Goal: Information Seeking & Learning: Learn about a topic

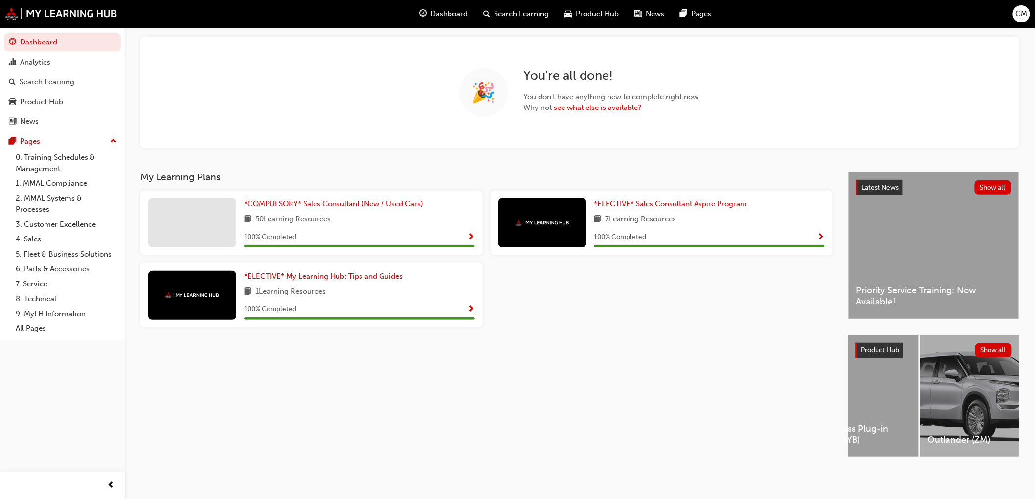
scroll to position [0, 834]
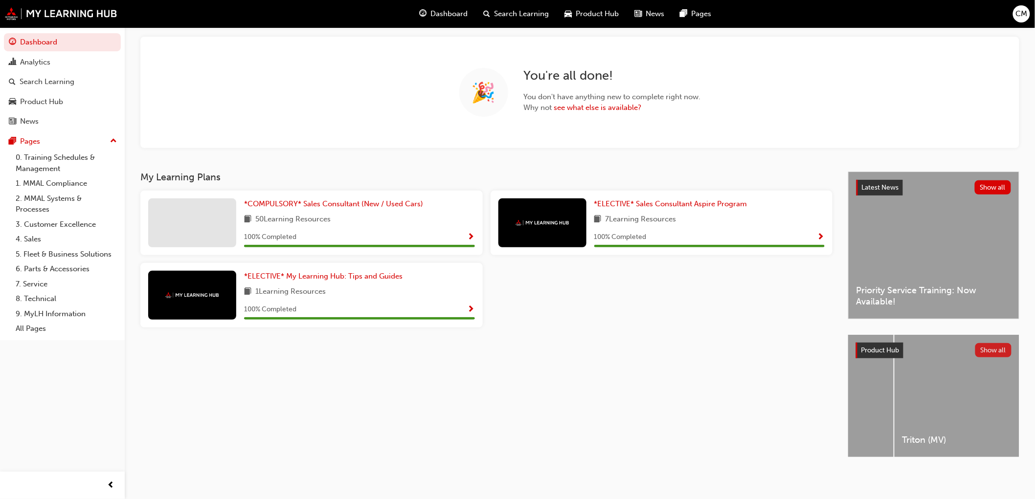
click at [991, 344] on button "Show all" at bounding box center [993, 350] width 37 height 14
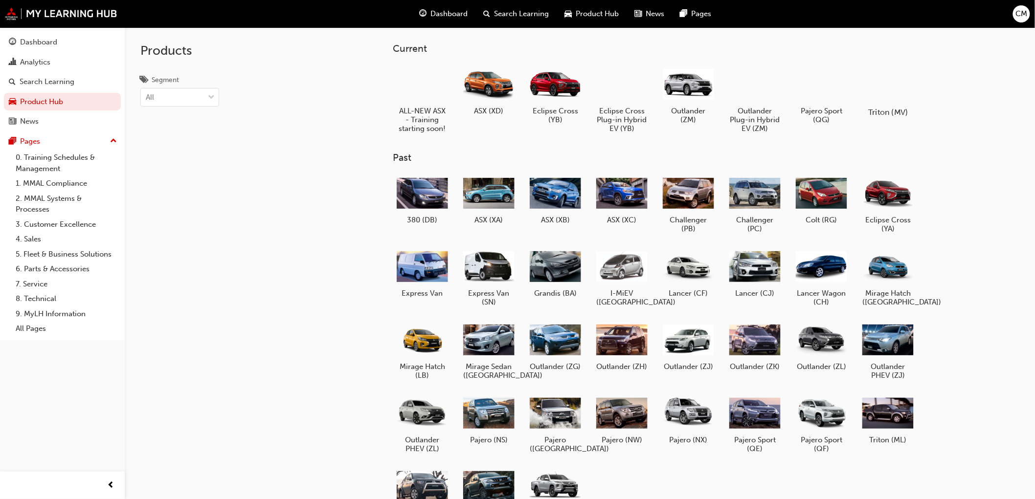
click at [891, 78] on div at bounding box center [888, 84] width 54 height 39
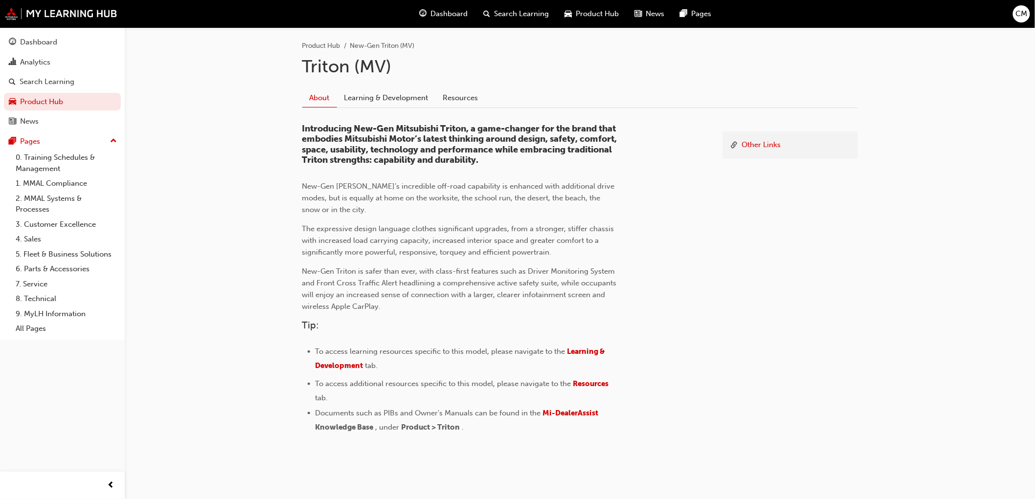
scroll to position [212, 0]
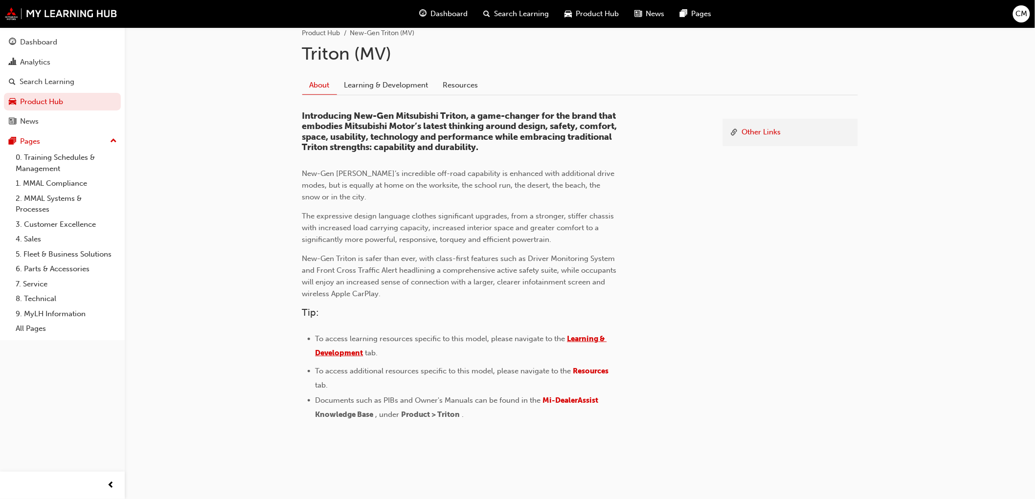
click at [332, 351] on span "Learning & Development" at bounding box center [462, 346] width 292 height 23
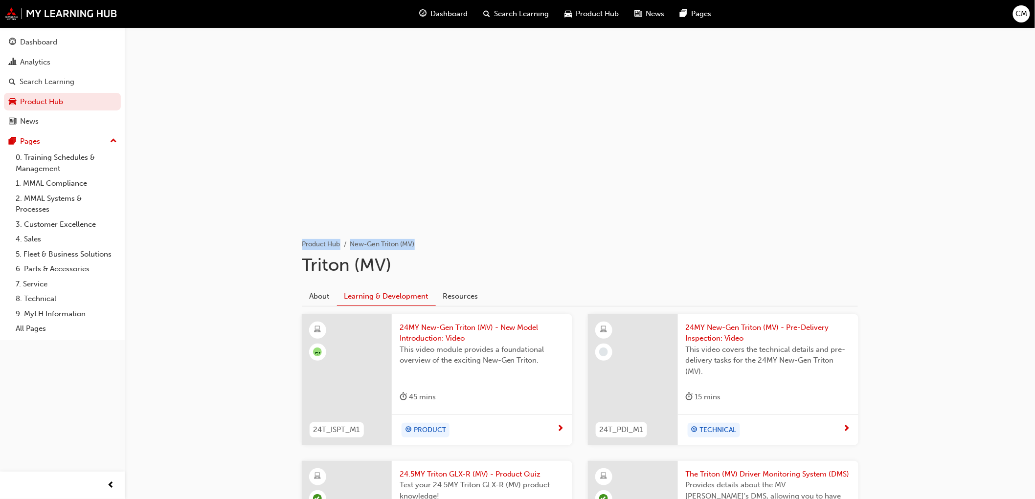
drag, startPoint x: 1033, startPoint y: 71, endPoint x: 1043, endPoint y: 242, distance: 171.5
click at [1035, 242] on html "Your version of Internet Explorer is outdated and not supported. Please upgrade…" at bounding box center [517, 249] width 1035 height 499
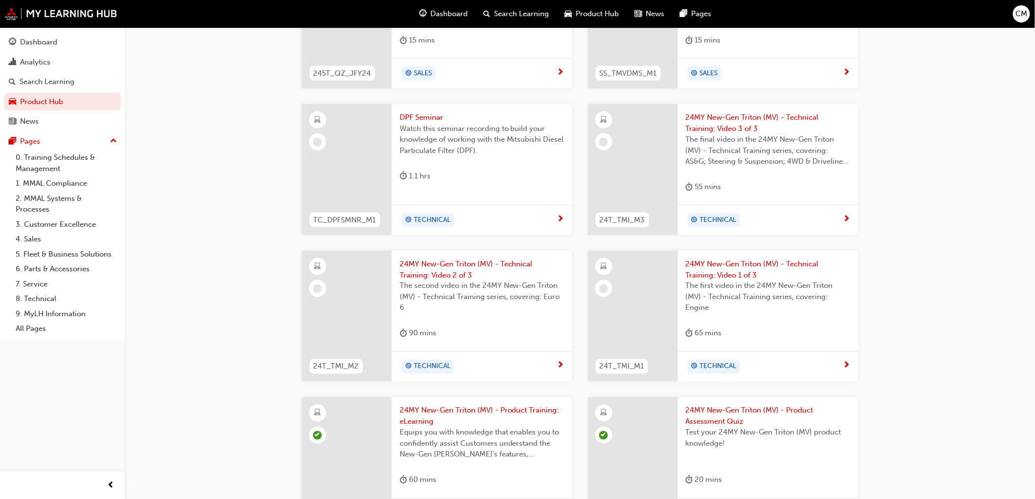
scroll to position [488, 0]
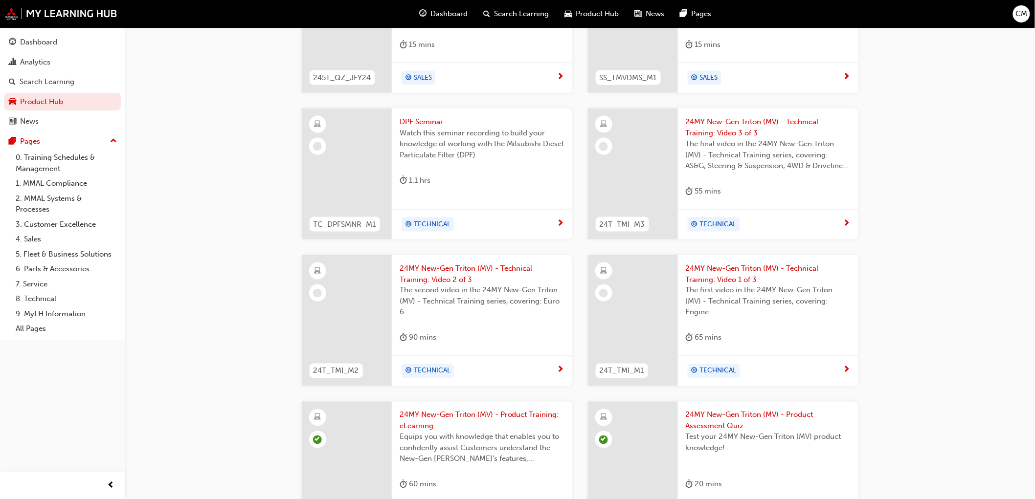
click at [444, 269] on span "24MY New-Gen Triton (MV) - Technical Training: Video 2 of 3" at bounding box center [482, 274] width 165 height 22
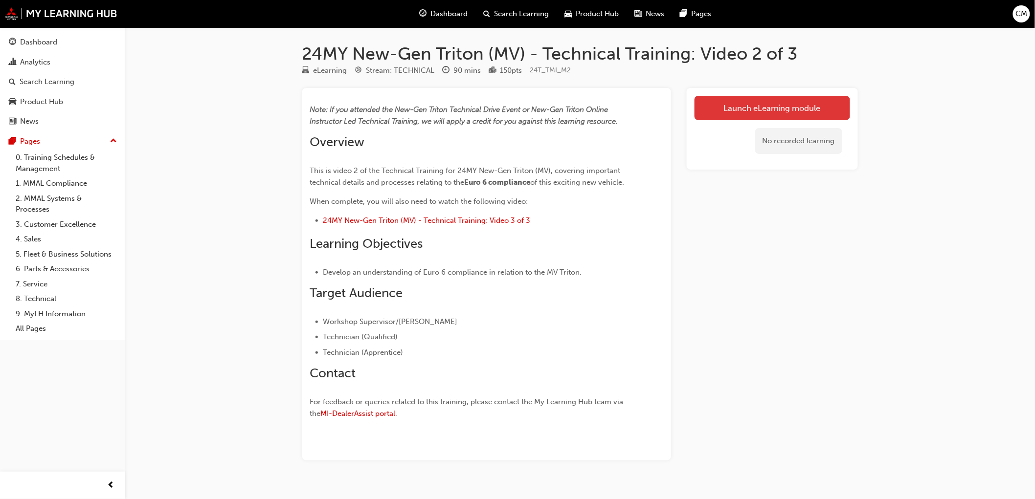
click at [767, 104] on link "Launch eLearning module" at bounding box center [773, 108] width 156 height 24
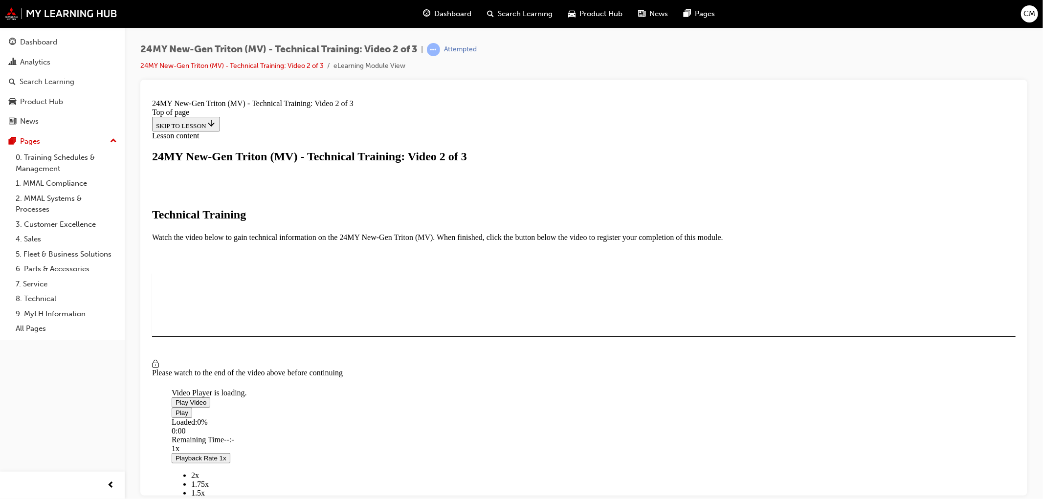
click at [175, 399] on span "Video player" at bounding box center [175, 402] width 0 height 7
click at [175, 416] on span "Video player" at bounding box center [175, 412] width 0 height 7
click at [175, 399] on span "Video player" at bounding box center [175, 402] width 0 height 7
click at [175, 416] on span "Video player" at bounding box center [175, 412] width 0 height 7
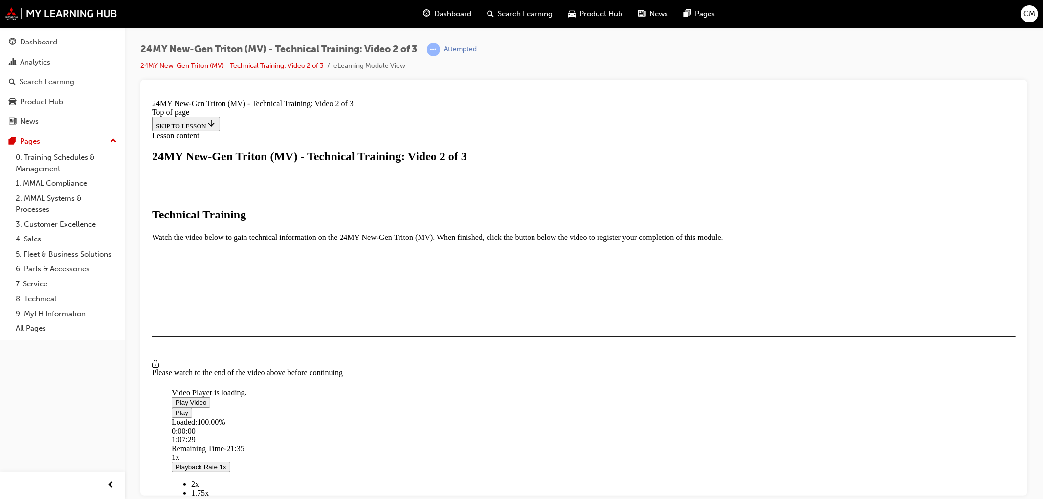
click at [171, 407] on button "Play" at bounding box center [181, 412] width 21 height 10
click at [171, 407] on button "Pause" at bounding box center [184, 412] width 26 height 10
click at [175, 416] on span "Video player" at bounding box center [175, 412] width 0 height 7
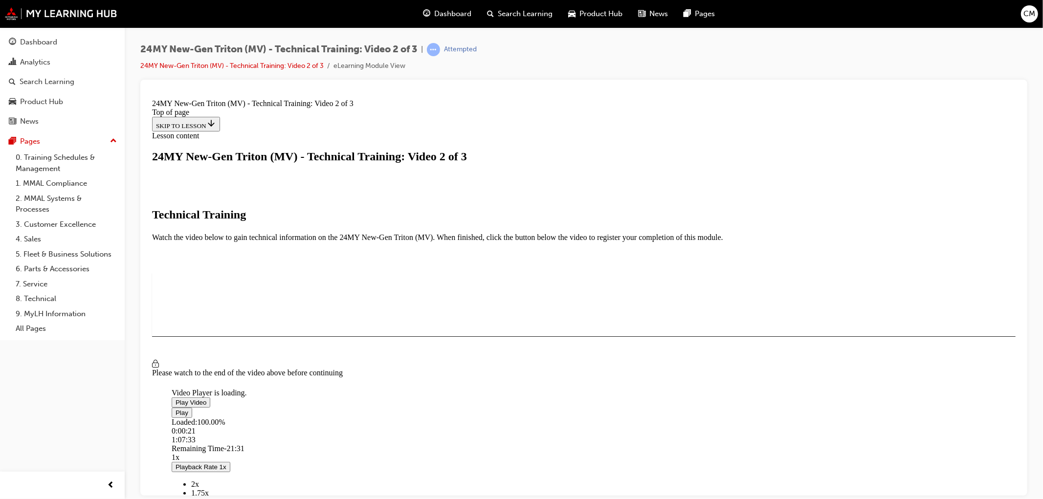
click at [592, 444] on div "Loaded : 100.00% 1:01:05 1:07:33" at bounding box center [641, 431] width 940 height 26
click at [175, 399] on span "Video player" at bounding box center [175, 402] width 0 height 7
click at [175, 416] on span "Video player" at bounding box center [175, 412] width 0 height 7
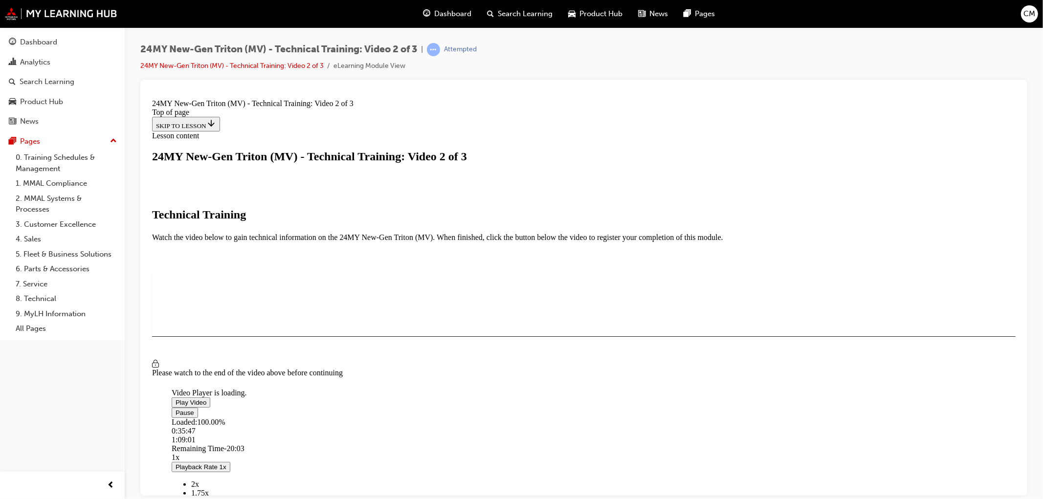
click at [175, 416] on span "Video player" at bounding box center [175, 412] width 0 height 7
click at [175, 399] on span "Video player" at bounding box center [175, 402] width 0 height 7
click at [247, 369] on div "I HAVE WATCHED THIS VIDEO" at bounding box center [201, 365] width 91 height 8
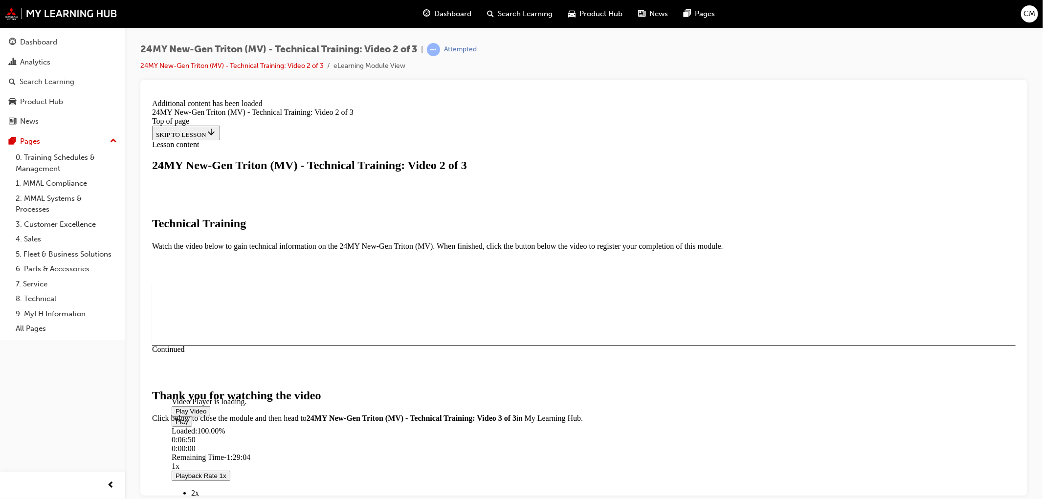
scroll to position [272, 0]
click at [211, 477] on button "CLOSE MODULE" at bounding box center [182, 482] width 60 height 10
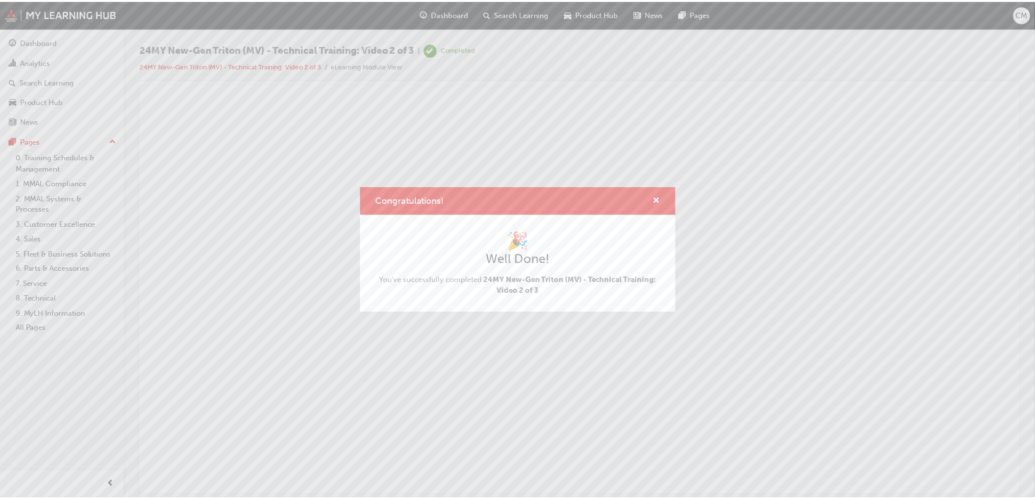
scroll to position [0, 0]
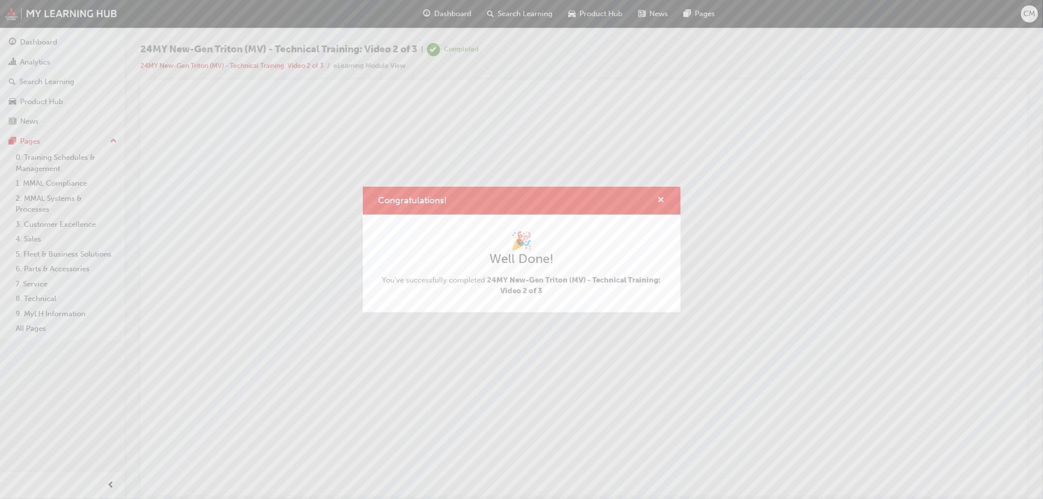
click at [659, 198] on span "cross-icon" at bounding box center [661, 201] width 7 height 9
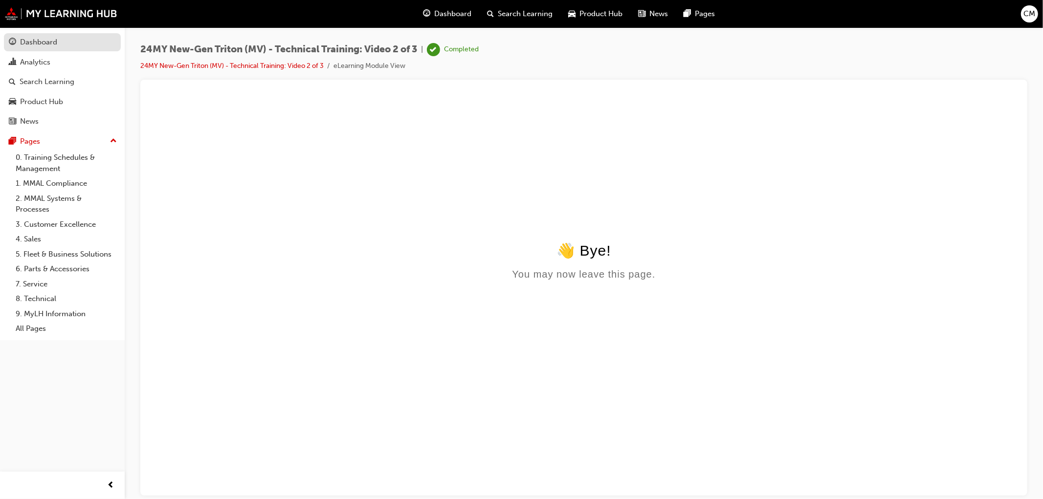
click at [32, 41] on div "Dashboard" at bounding box center [38, 42] width 37 height 11
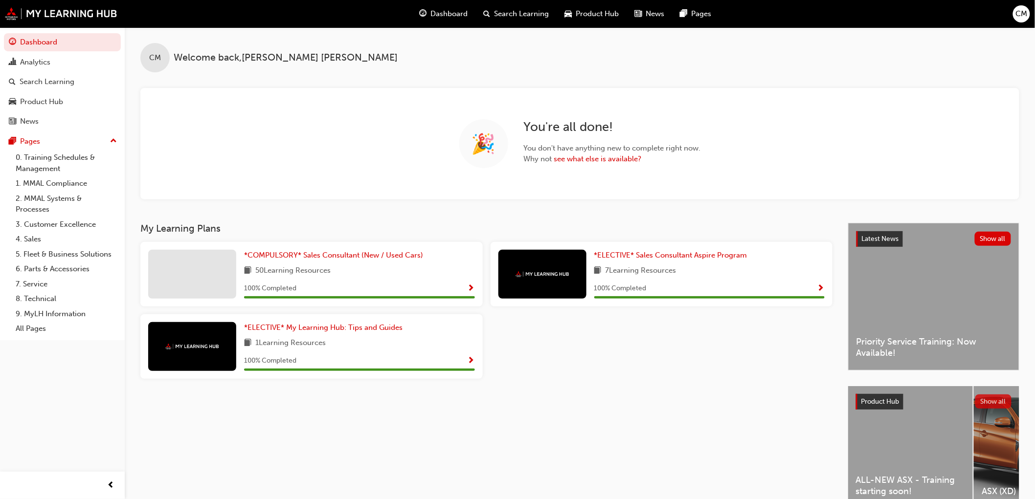
click at [992, 399] on button "Show all" at bounding box center [993, 402] width 37 height 14
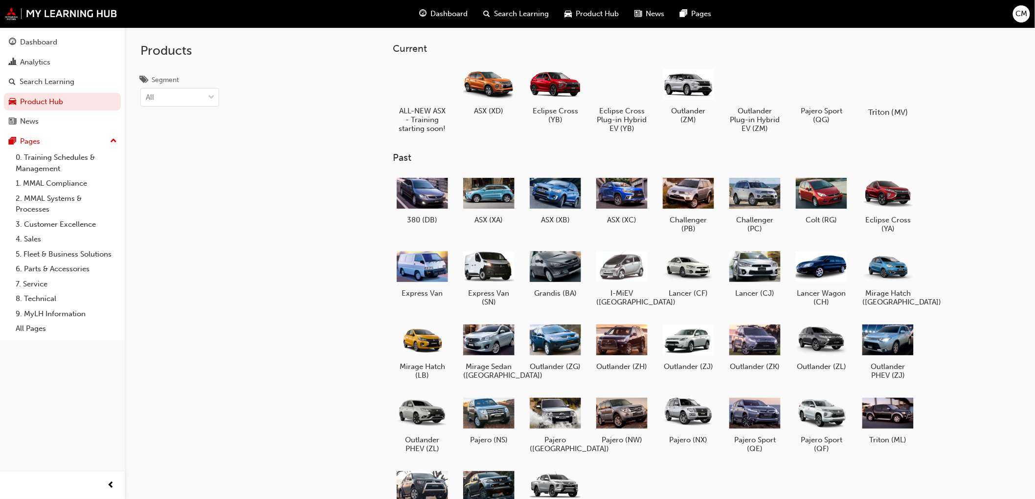
click at [890, 90] on div at bounding box center [888, 84] width 54 height 39
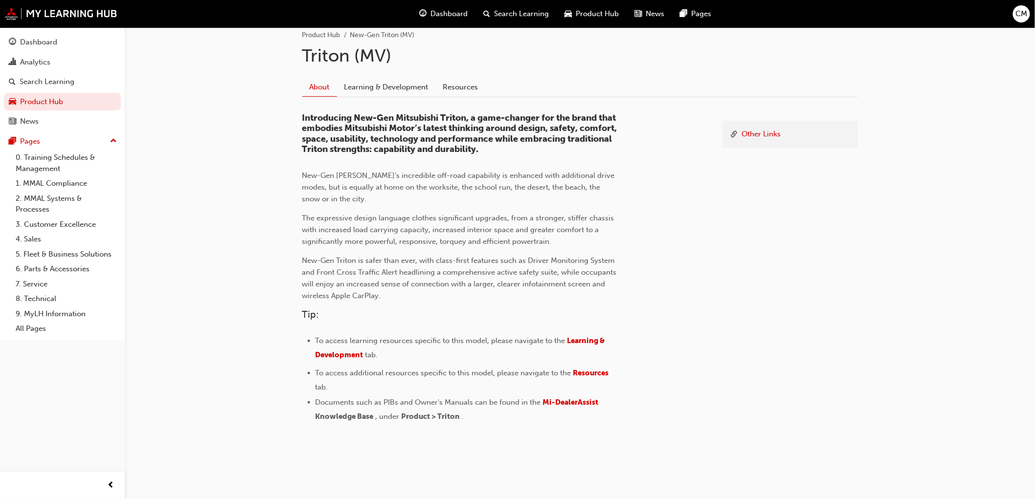
scroll to position [212, 0]
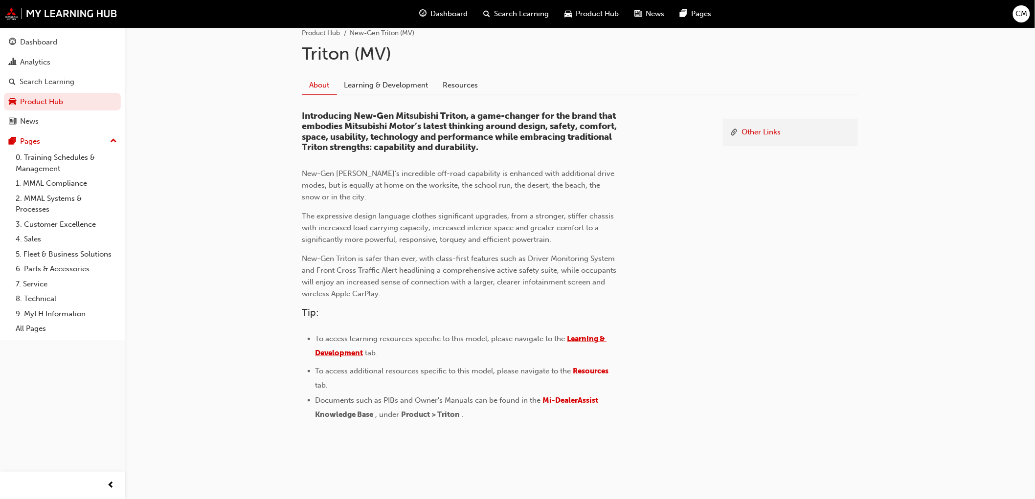
click at [583, 341] on span "Learning & Development" at bounding box center [462, 346] width 292 height 23
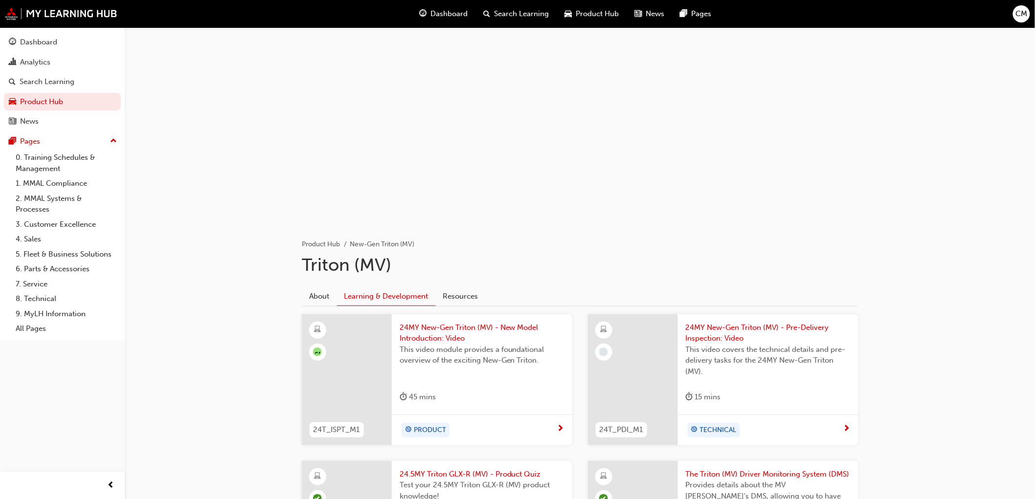
click at [734, 329] on span "24MY New-Gen Triton (MV) - Pre-Delivery Inspection: Video" at bounding box center [768, 333] width 165 height 22
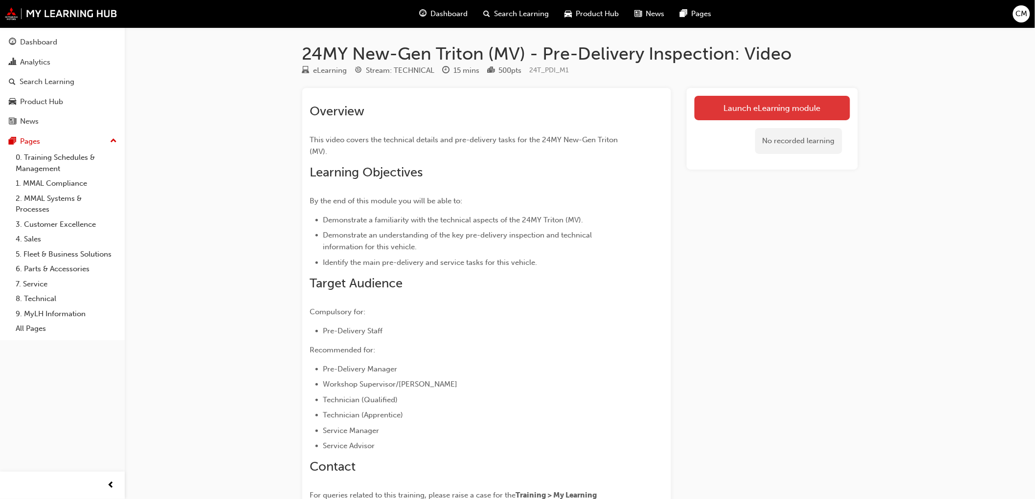
click at [762, 108] on link "Launch eLearning module" at bounding box center [773, 108] width 156 height 24
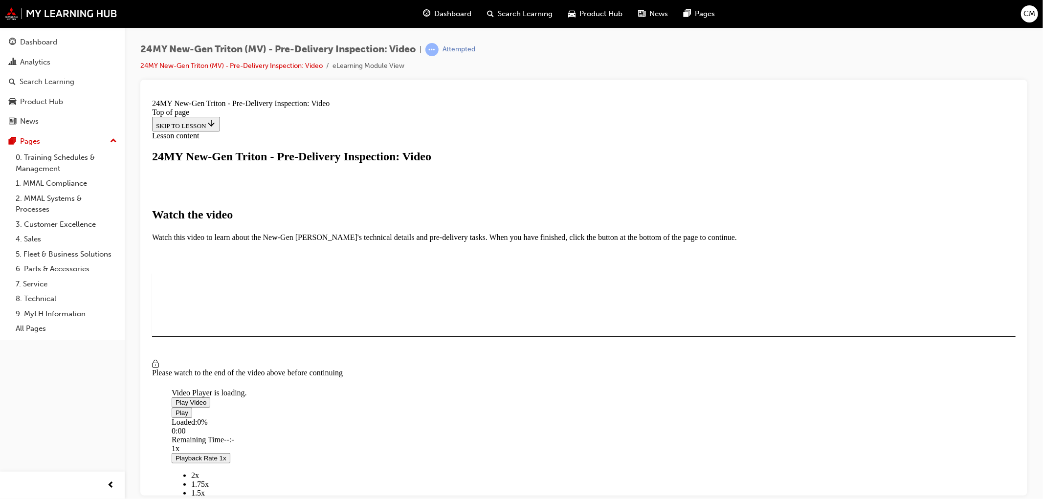
scroll to position [54, 0]
click at [175, 399] on span "Video player" at bounding box center [175, 402] width 0 height 7
click at [175, 409] on span "Video player" at bounding box center [175, 412] width 0 height 7
click at [175, 399] on span "Video player" at bounding box center [175, 402] width 0 height 7
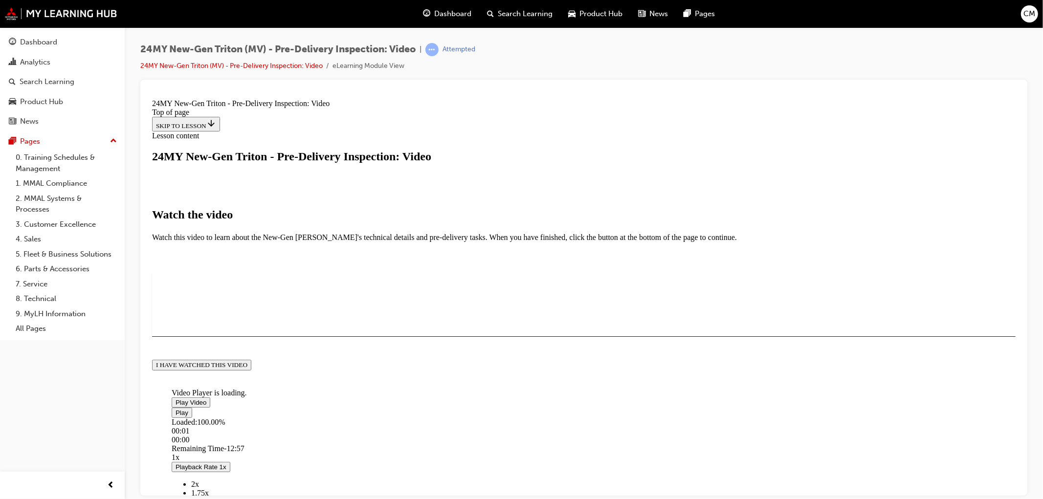
click at [251, 370] on button "I HAVE WATCHED THIS VIDEO" at bounding box center [201, 365] width 99 height 11
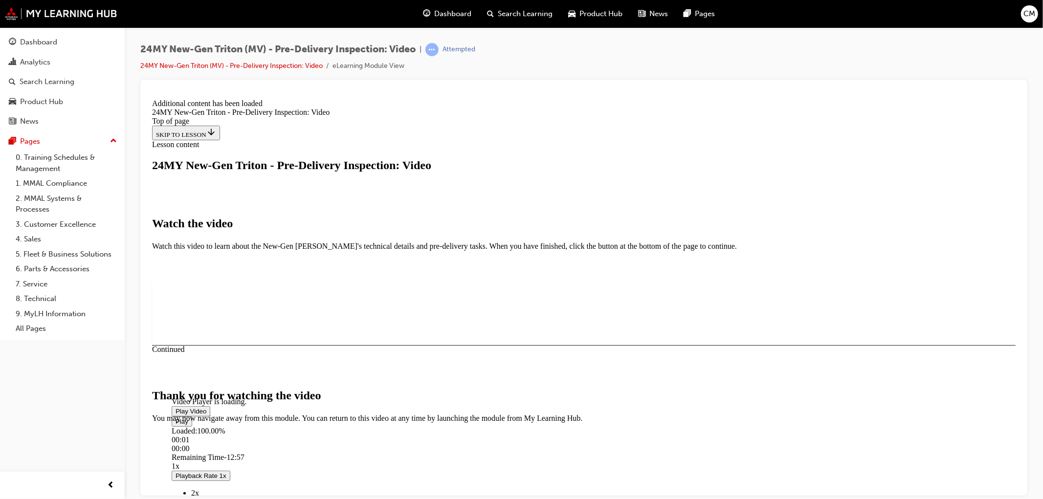
scroll to position [256, 0]
click at [211, 477] on button "CLOSE MODULE" at bounding box center [182, 482] width 60 height 10
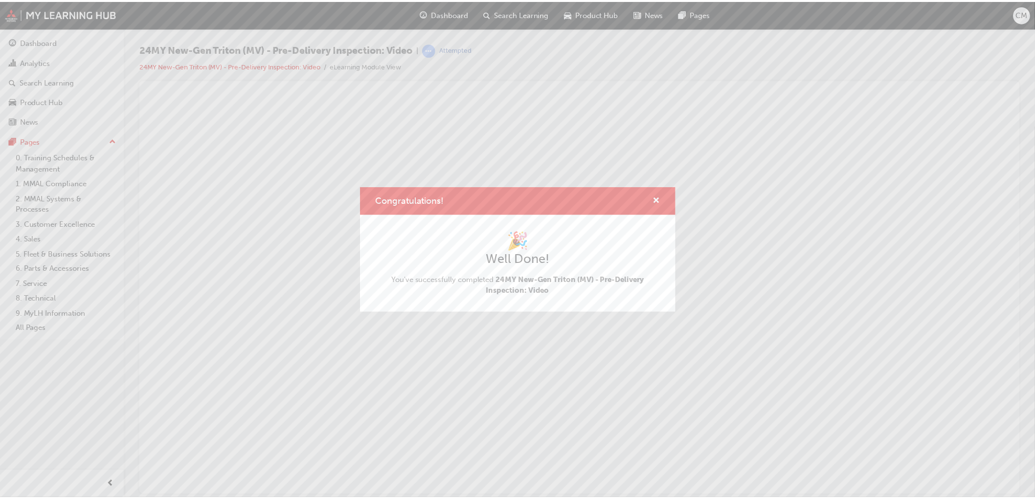
scroll to position [0, 0]
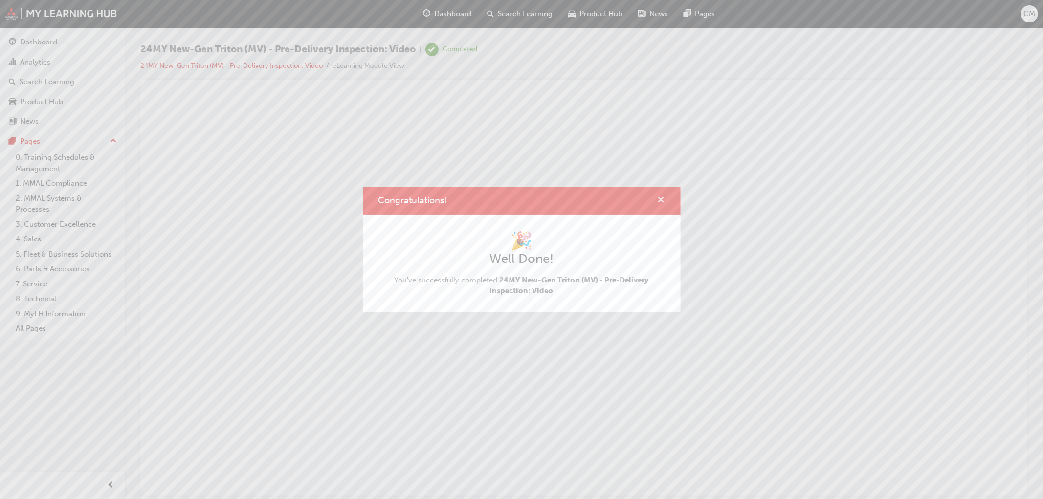
click at [662, 197] on span "cross-icon" at bounding box center [661, 201] width 7 height 9
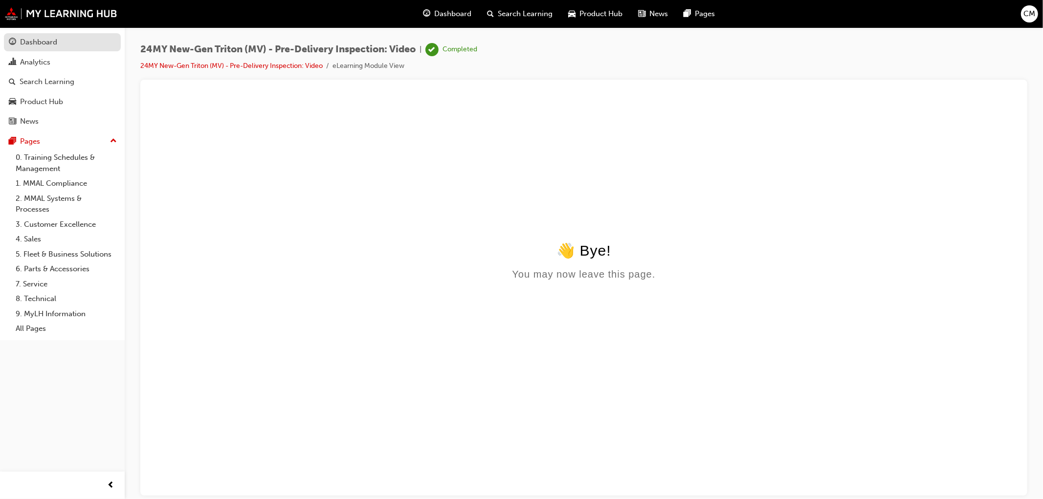
click at [44, 43] on div "Dashboard" at bounding box center [38, 42] width 37 height 11
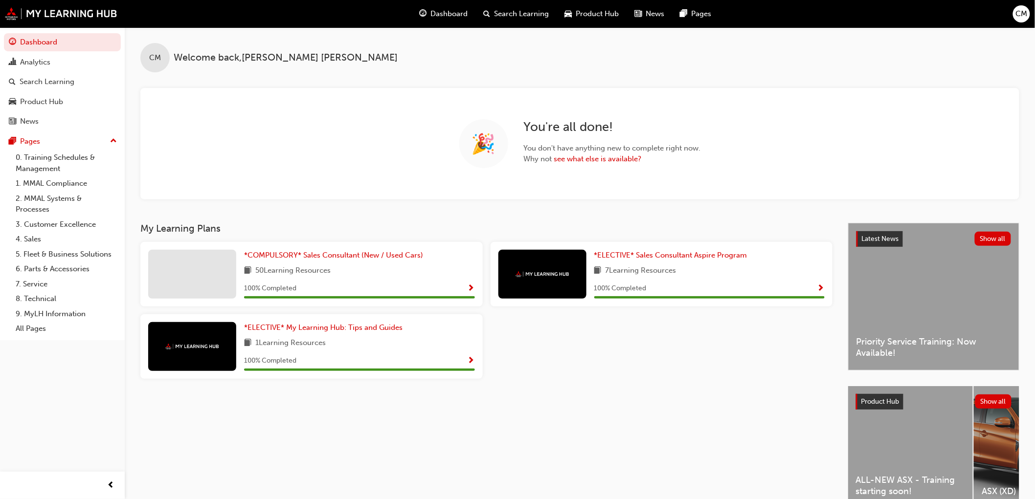
scroll to position [55, 0]
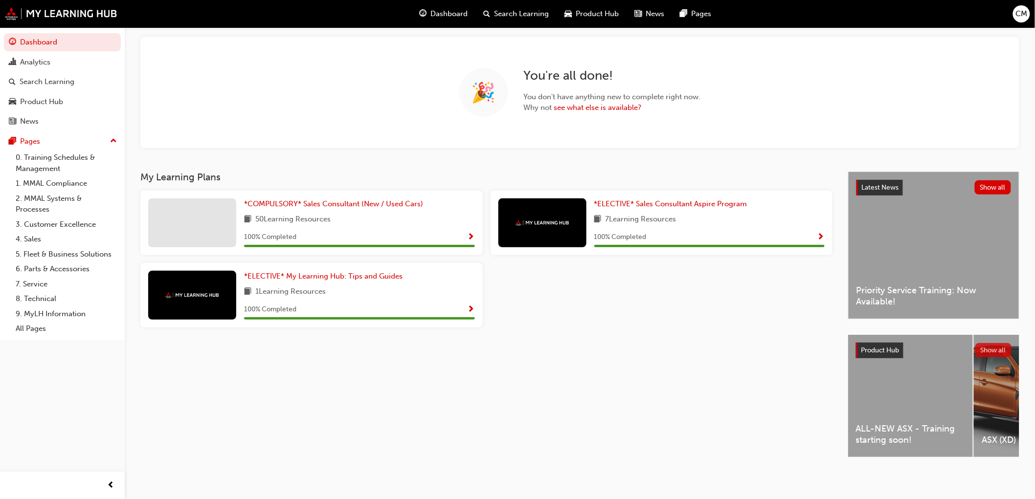
click at [1002, 346] on button "Show all" at bounding box center [993, 350] width 37 height 14
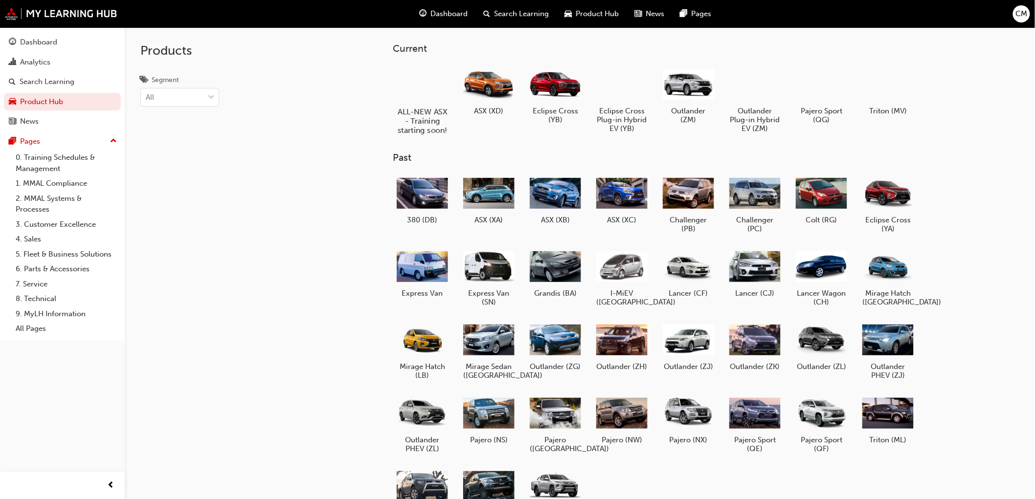
click at [425, 85] on div at bounding box center [422, 83] width 54 height 39
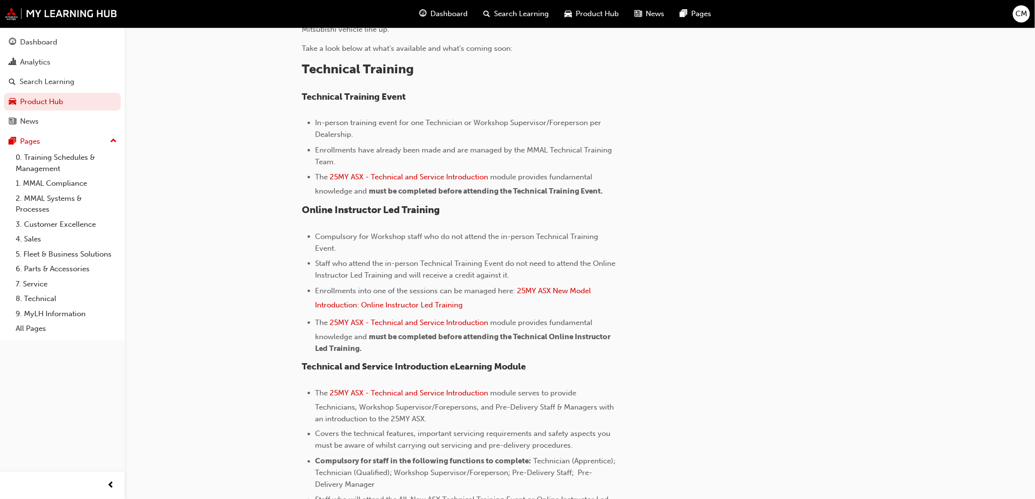
scroll to position [351, 0]
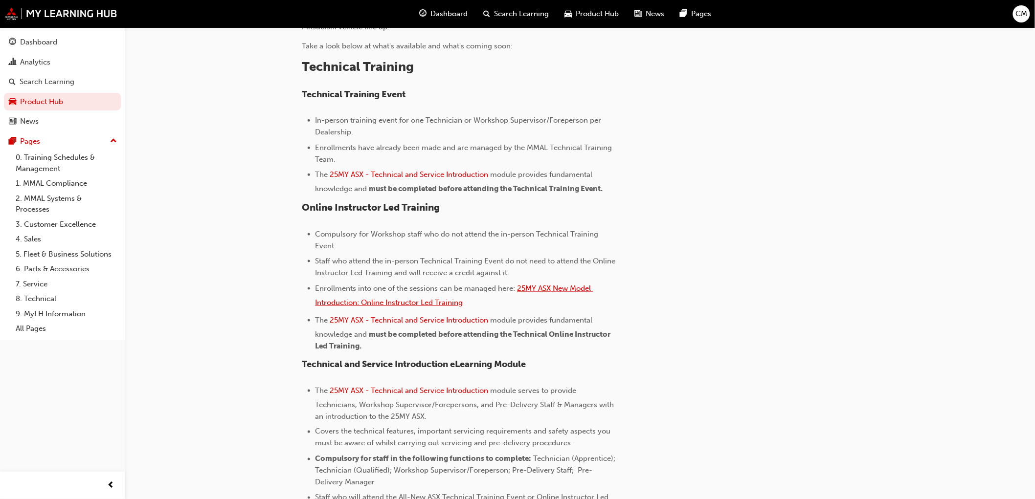
click at [540, 287] on span "25MY ASX New Model Introduction: Online Instructor Led Training" at bounding box center [455, 295] width 278 height 23
